Goal: Information Seeking & Learning: Learn about a topic

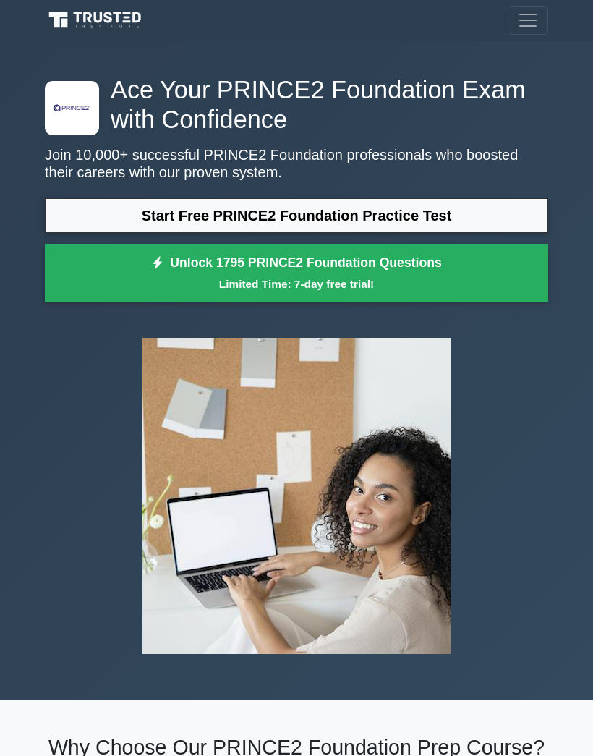
click at [388, 223] on link "Start Free PRINCE2 Foundation Practice Test" at bounding box center [297, 215] width 504 height 35
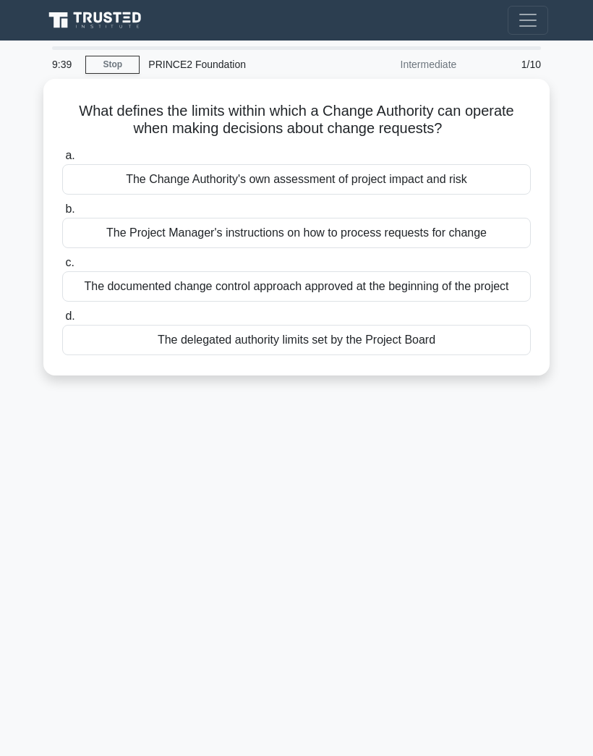
click at [423, 294] on div "The documented change control approach approved at the beginning of the project" at bounding box center [296, 286] width 469 height 30
click at [62, 268] on input "c. The documented change control approach approved at the beginning of the proj…" at bounding box center [62, 262] width 0 height 9
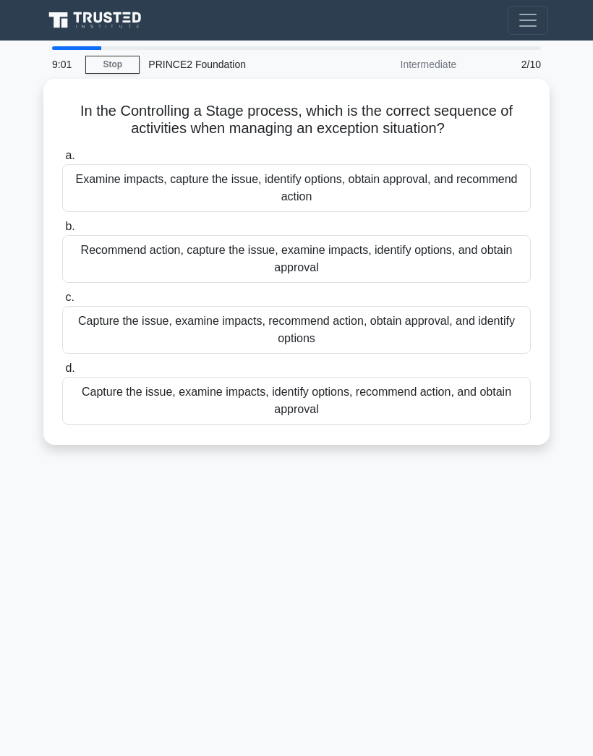
click at [411, 415] on div "Capture the issue, examine impacts, identify options, recommend action, and obt…" at bounding box center [296, 401] width 469 height 48
click at [62, 373] on input "d. Capture the issue, examine impacts, identify options, recommend action, and …" at bounding box center [62, 368] width 0 height 9
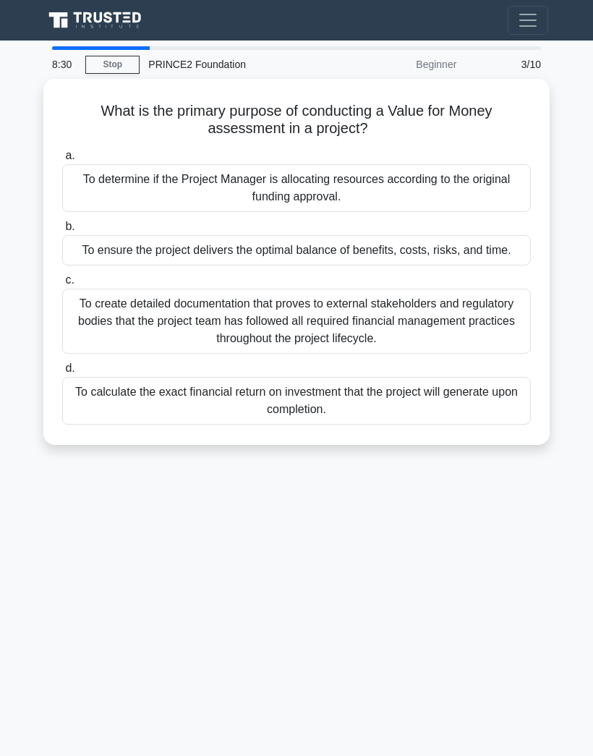
click at [420, 259] on div "To ensure the project delivers the optimal balance of benefits, costs, risks, a…" at bounding box center [296, 250] width 469 height 30
click at [62, 232] on input "b. To ensure the project delivers the optimal balance of benefits, costs, risks…" at bounding box center [62, 226] width 0 height 9
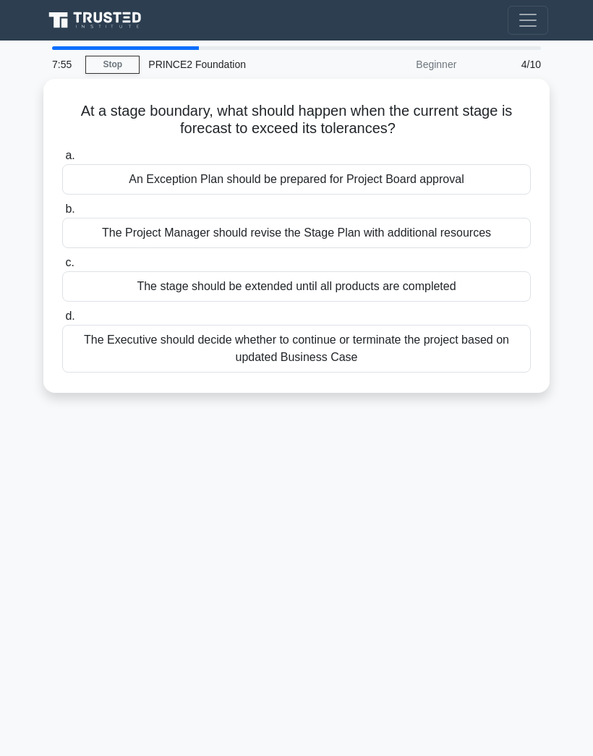
click at [434, 179] on div "An Exception Plan should be prepared for Project Board approval" at bounding box center [296, 179] width 469 height 30
click at [62, 161] on input "a. An Exception Plan should be prepared for Project Board approval" at bounding box center [62, 155] width 0 height 9
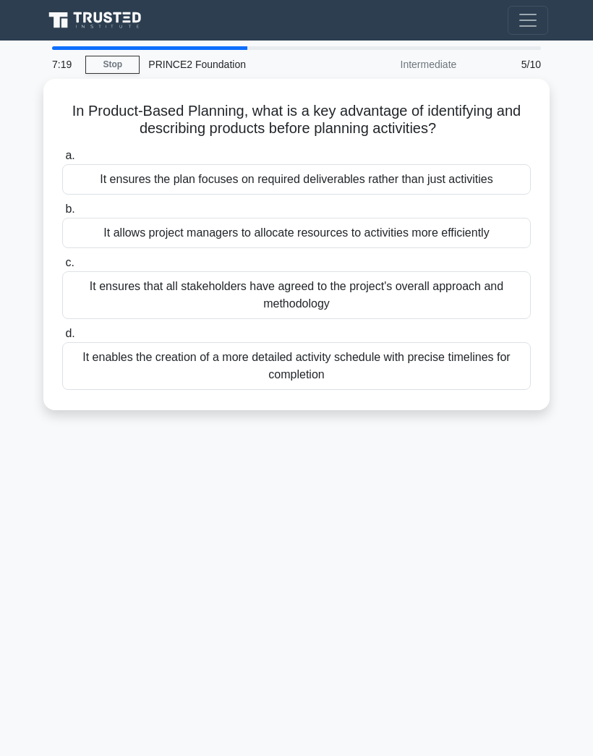
click at [365, 386] on div "It enables the creation of a more detailed activity schedule with precise timel…" at bounding box center [296, 366] width 469 height 48
click at [62, 339] on input "d. It enables the creation of a more detailed activity schedule with precise ti…" at bounding box center [62, 333] width 0 height 9
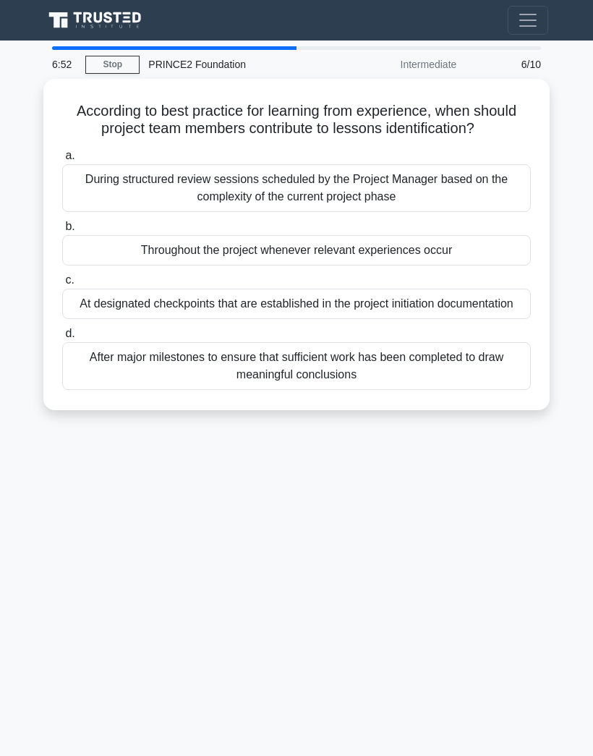
click at [480, 262] on div "Throughout the project whenever relevant experiences occur" at bounding box center [296, 250] width 469 height 30
click at [62, 232] on input "b. Throughout the project whenever relevant experiences occur" at bounding box center [62, 226] width 0 height 9
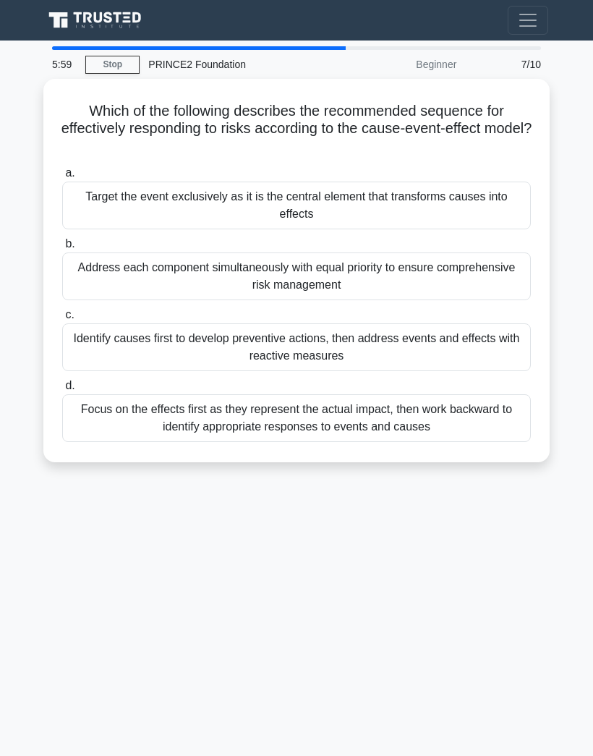
click at [434, 268] on div "Address each component simultaneously with equal priority to ensure comprehensi…" at bounding box center [296, 277] width 469 height 48
click at [62, 249] on input "b. Address each component simultaneously with equal priority to ensure comprehe…" at bounding box center [62, 244] width 0 height 9
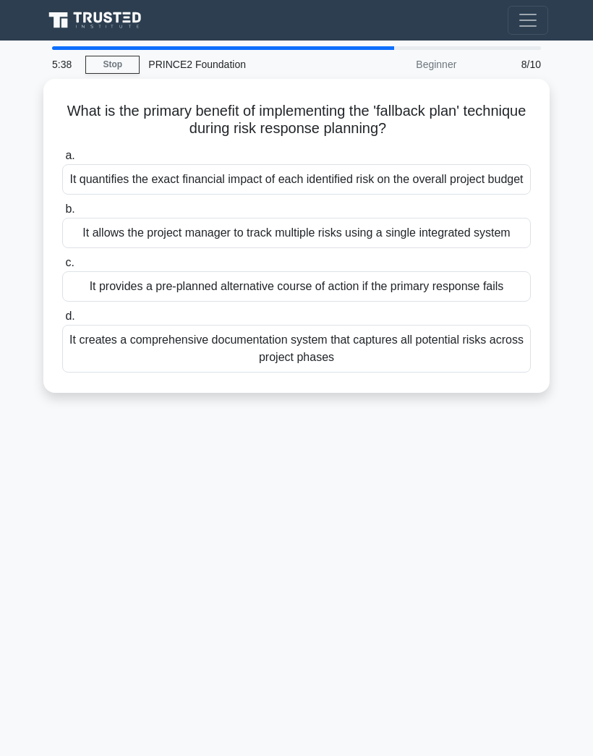
click at [401, 302] on div "It provides a pre-planned alternative course of action if the primary response …" at bounding box center [296, 286] width 469 height 30
click at [62, 268] on input "c. It provides a pre-planned alternative course of action if the primary respon…" at bounding box center [62, 262] width 0 height 9
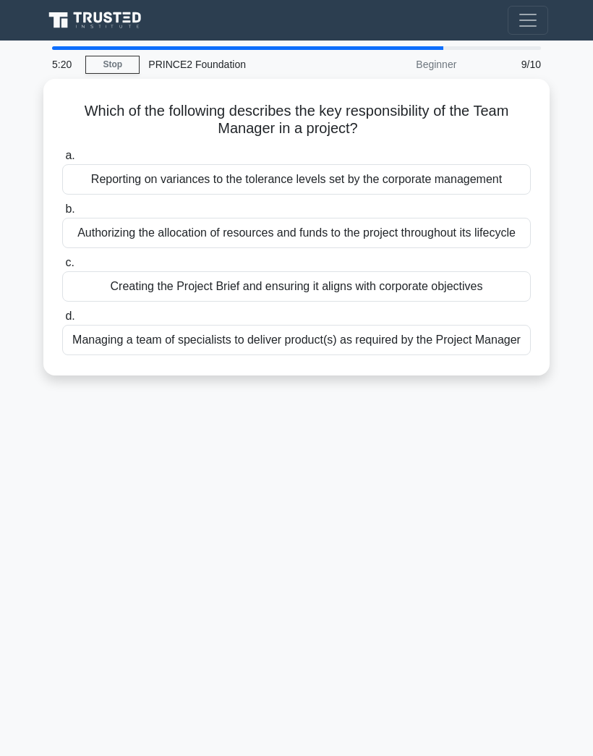
click at [381, 355] on div "Managing a team of specialists to deliver product(s) as required by the Project…" at bounding box center [296, 340] width 469 height 30
click at [62, 321] on input "d. Managing a team of specialists to deliver product(s) as required by the Proj…" at bounding box center [62, 316] width 0 height 9
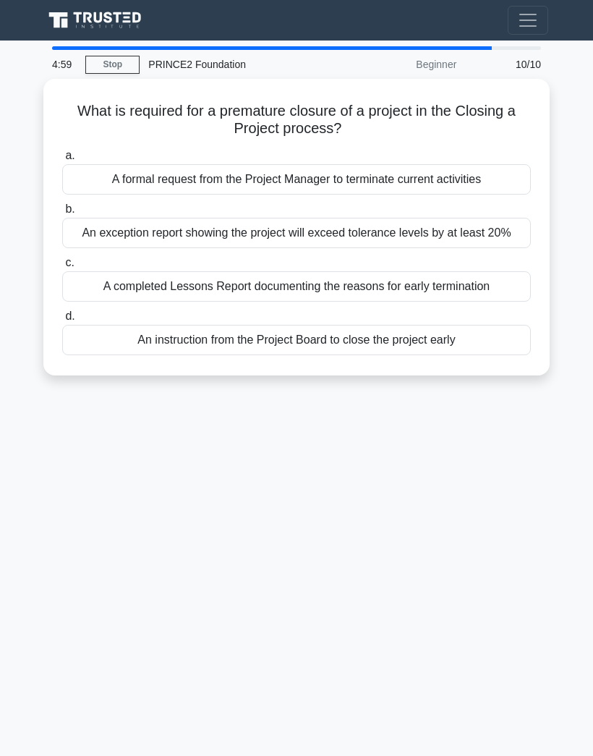
click at [311, 355] on div "An instruction from the Project Board to close the project early" at bounding box center [296, 340] width 469 height 30
click at [62, 321] on input "d. An instruction from the Project Board to close the project early" at bounding box center [62, 316] width 0 height 9
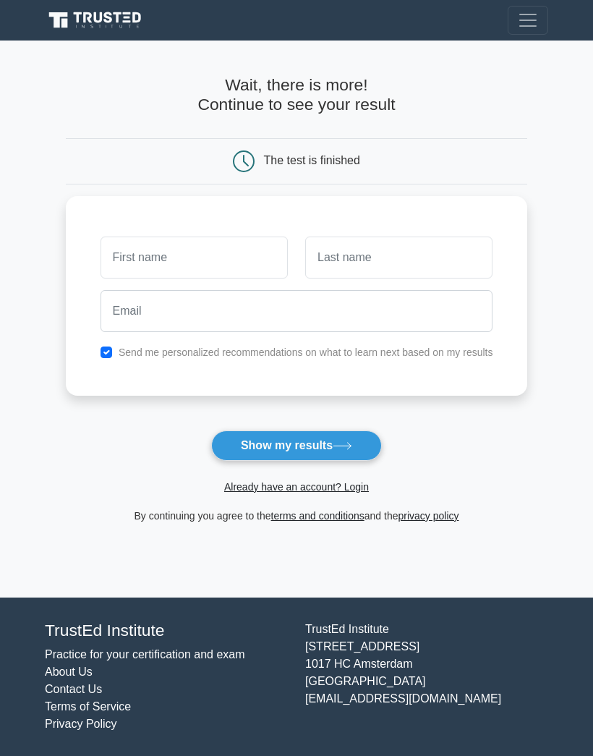
click at [285, 452] on button "Show my results" at bounding box center [296, 446] width 171 height 30
click at [270, 441] on button "Show my results" at bounding box center [296, 446] width 171 height 30
click at [101, 351] on input "checkbox" at bounding box center [107, 353] width 12 height 12
checkbox input "false"
